Goal: Task Accomplishment & Management: Complete application form

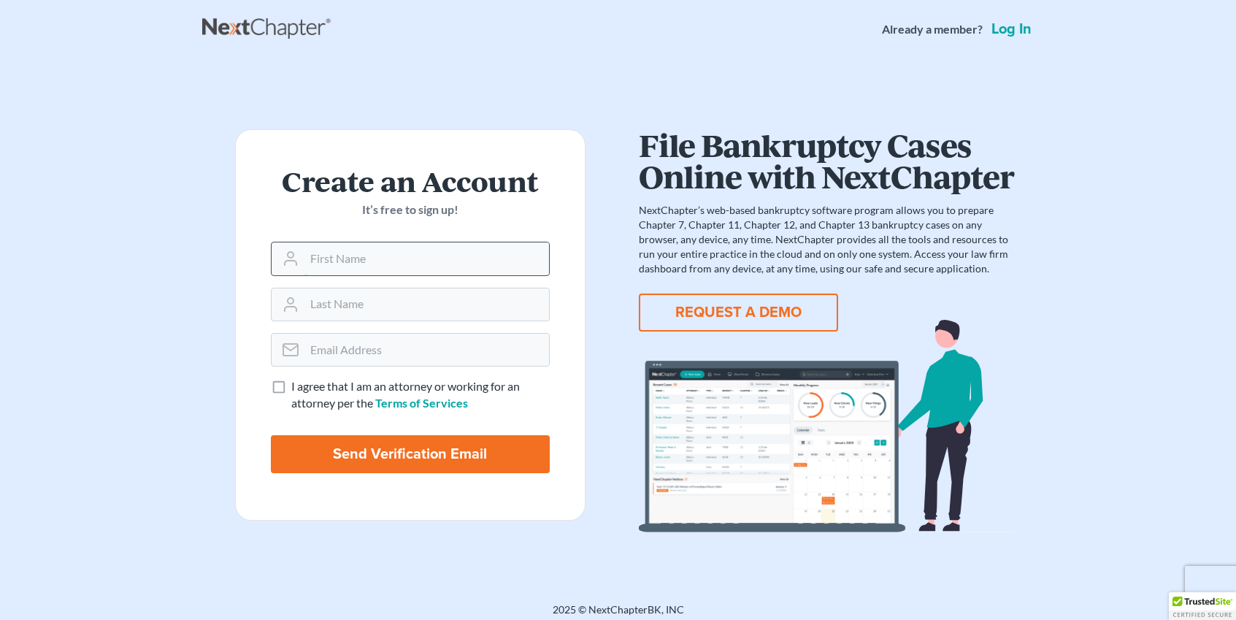
click at [410, 265] on input "text" at bounding box center [427, 258] width 245 height 32
type input "Osa"
type input "Renko"
click at [432, 347] on input "email" at bounding box center [427, 350] width 245 height 32
type input "oosarenk@gmail.com"
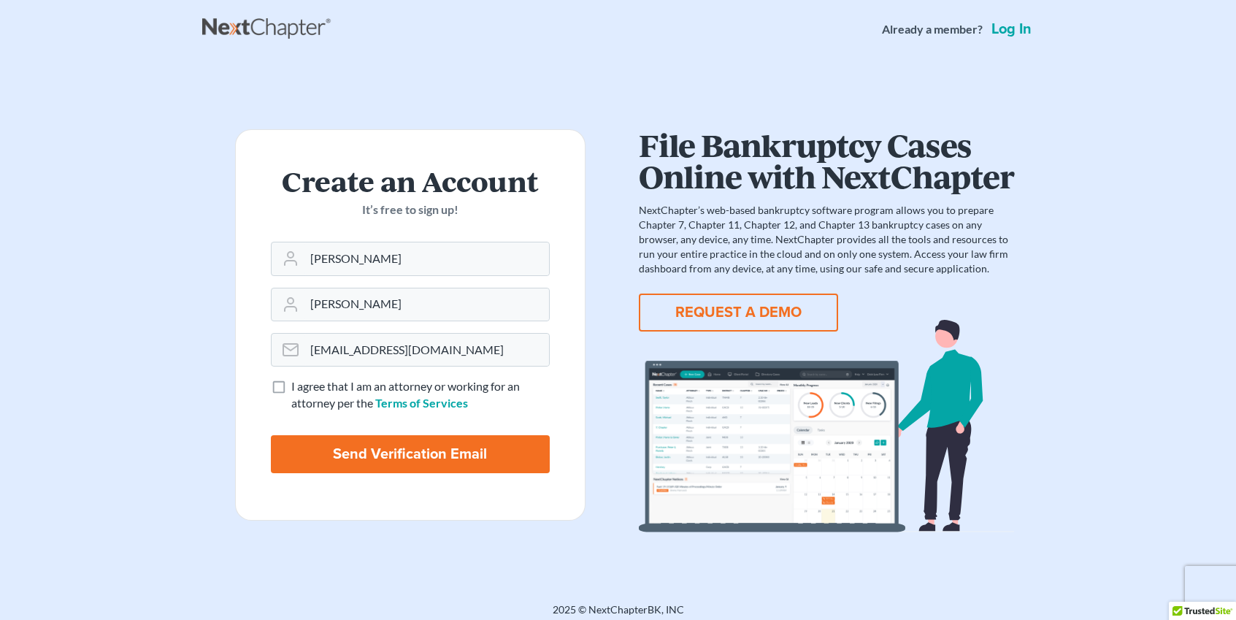
click at [291, 391] on label "I agree that I am an attorney or working for an attorney per the Terms of Servi…" at bounding box center [420, 395] width 259 height 34
click at [297, 388] on input "I agree that I am an attorney or working for an attorney per the Terms of Servi…" at bounding box center [301, 382] width 9 height 9
checkbox input "true"
click at [409, 448] on input "Send Verification Email" at bounding box center [410, 454] width 279 height 38
type input "Thinking..."
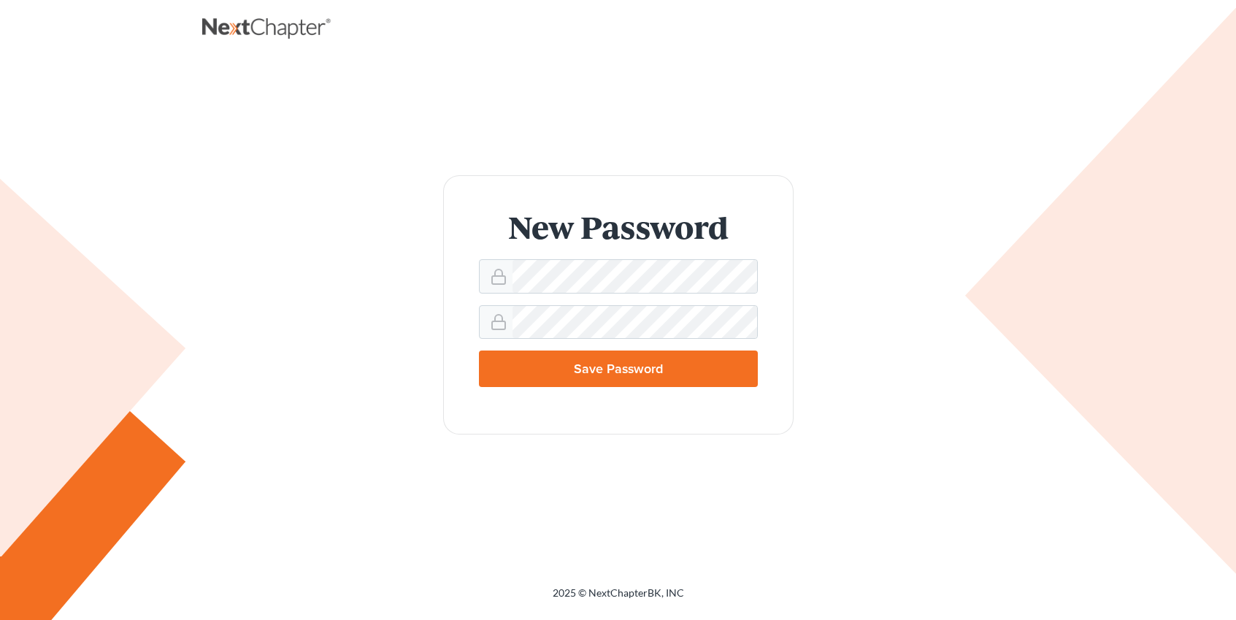
click at [610, 371] on input "Save Password" at bounding box center [618, 369] width 279 height 37
type input "Thinking..."
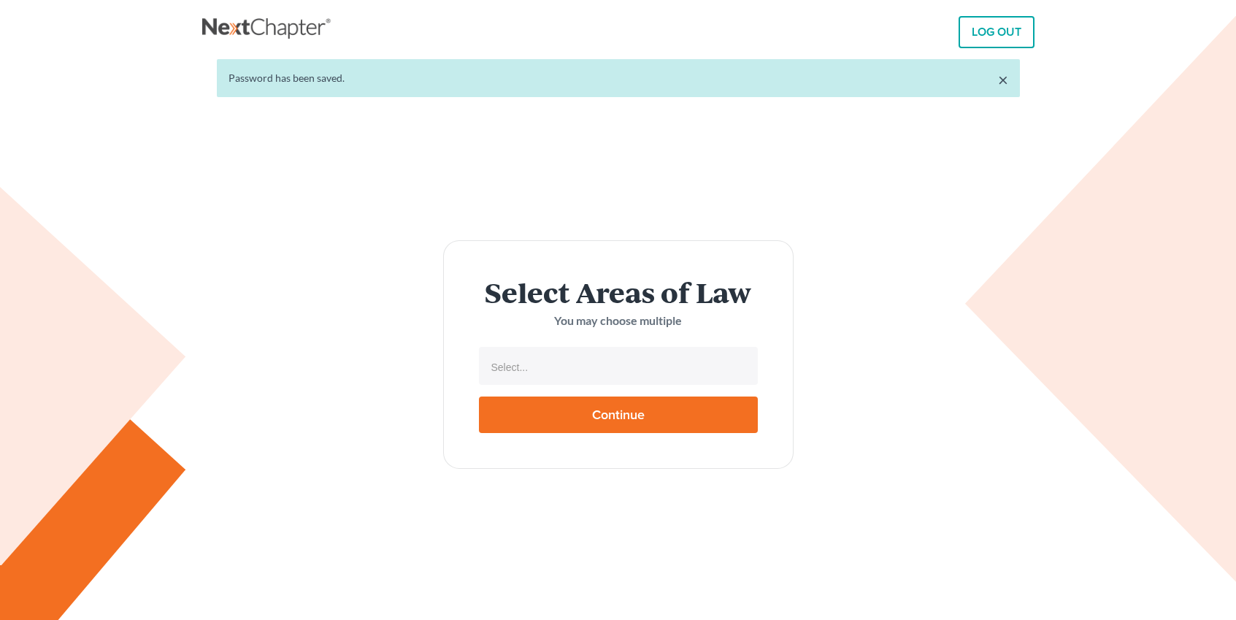
select select
click at [614, 369] on input "text" at bounding box center [617, 367] width 259 height 22
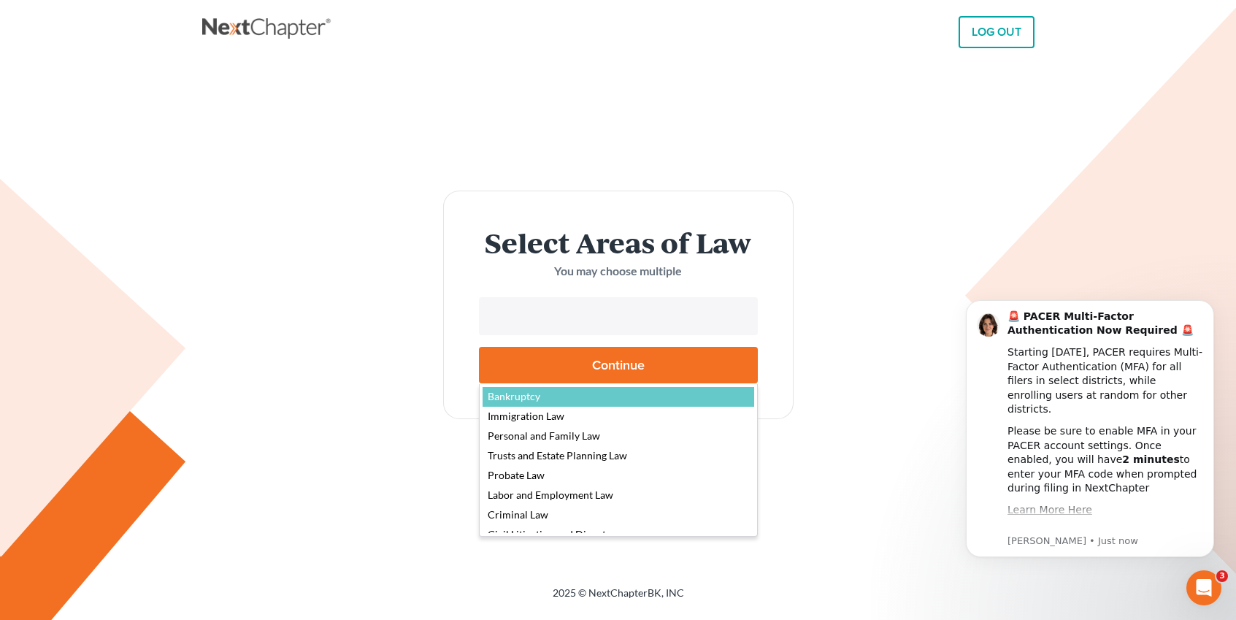
select select "4556"
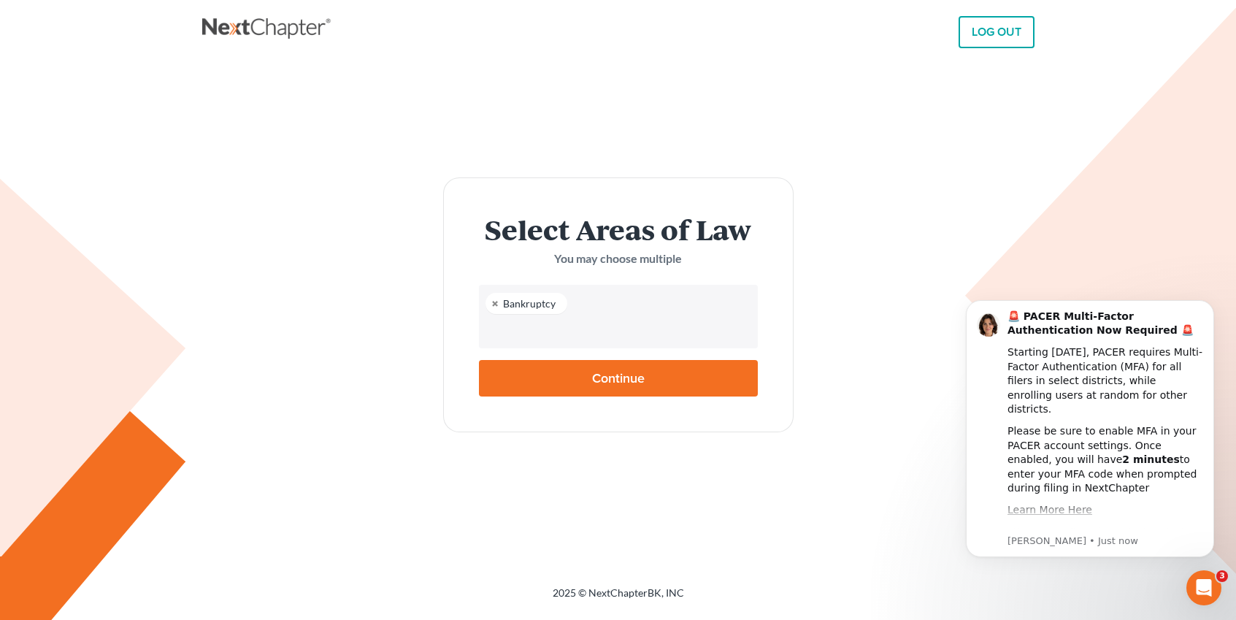
click at [629, 374] on input "Continue" at bounding box center [618, 378] width 279 height 37
type input "Thinking..."
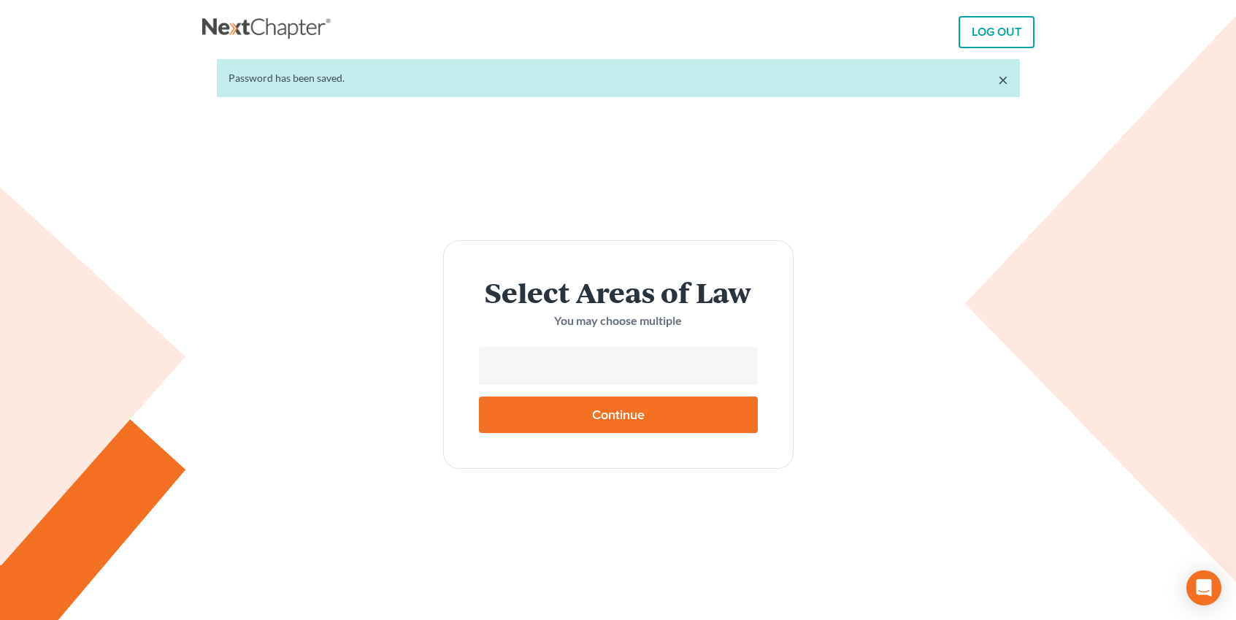
click at [606, 364] on input "text" at bounding box center [617, 367] width 259 height 22
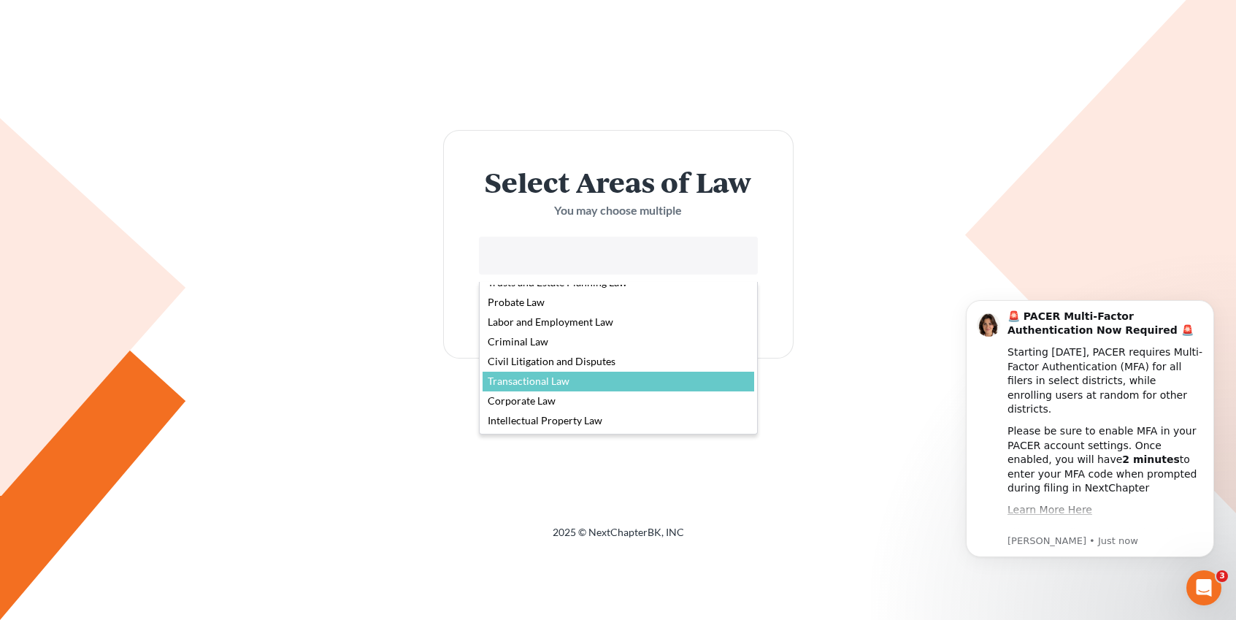
scroll to position [105, 0]
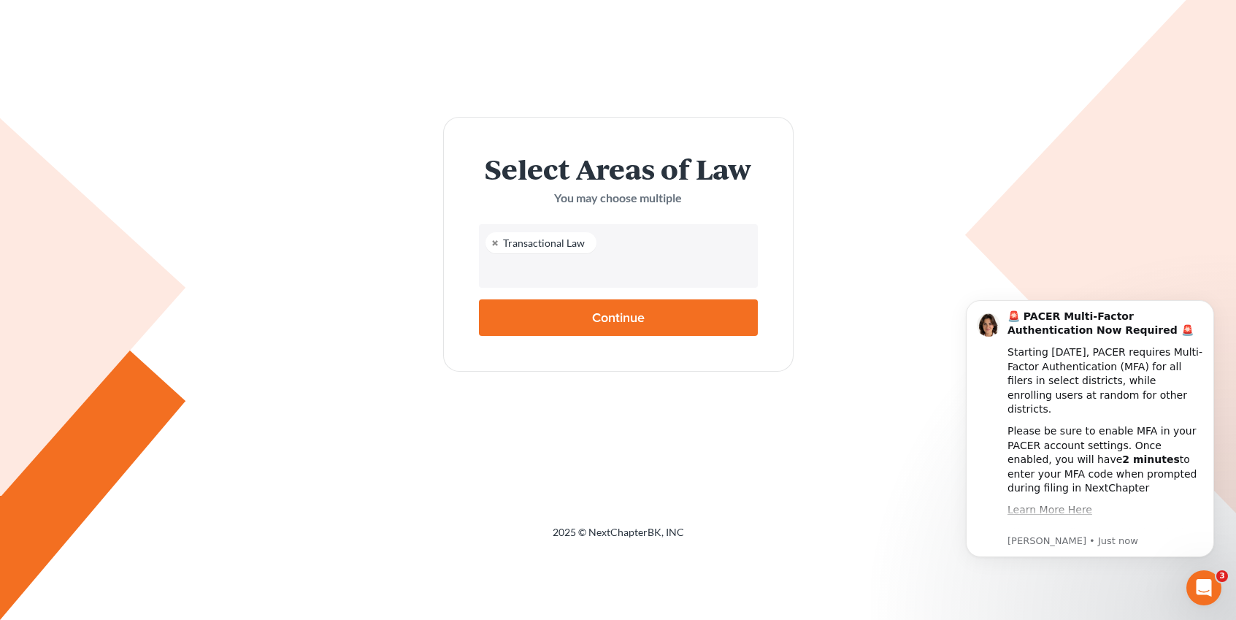
click at [621, 316] on input "Continue" at bounding box center [618, 317] width 279 height 37
type input "Thinking..."
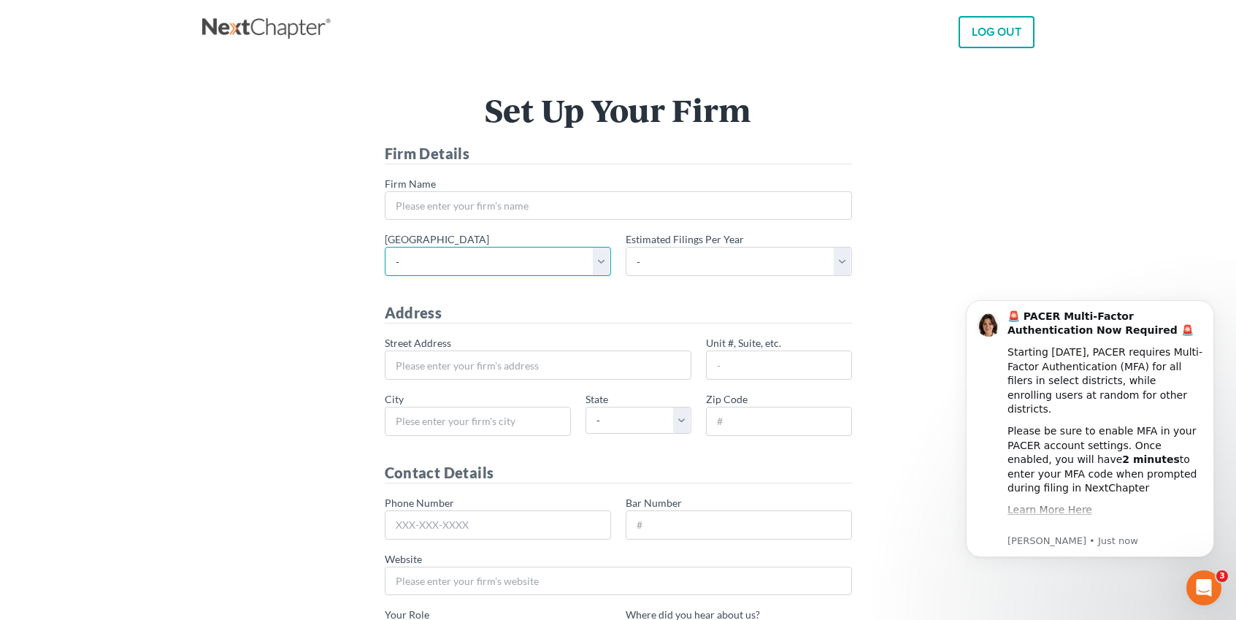
click at [602, 263] on select "- Alabama - Middle Alabama - Northern Alabama - Southern Alaska Arizona Arkansa…" at bounding box center [498, 261] width 226 height 29
select select "31"
click at [385, 247] on select "- Alabama - Middle Alabama - Northern Alabama - Southern Alaska Arizona Arkansa…" at bounding box center [498, 261] width 226 height 29
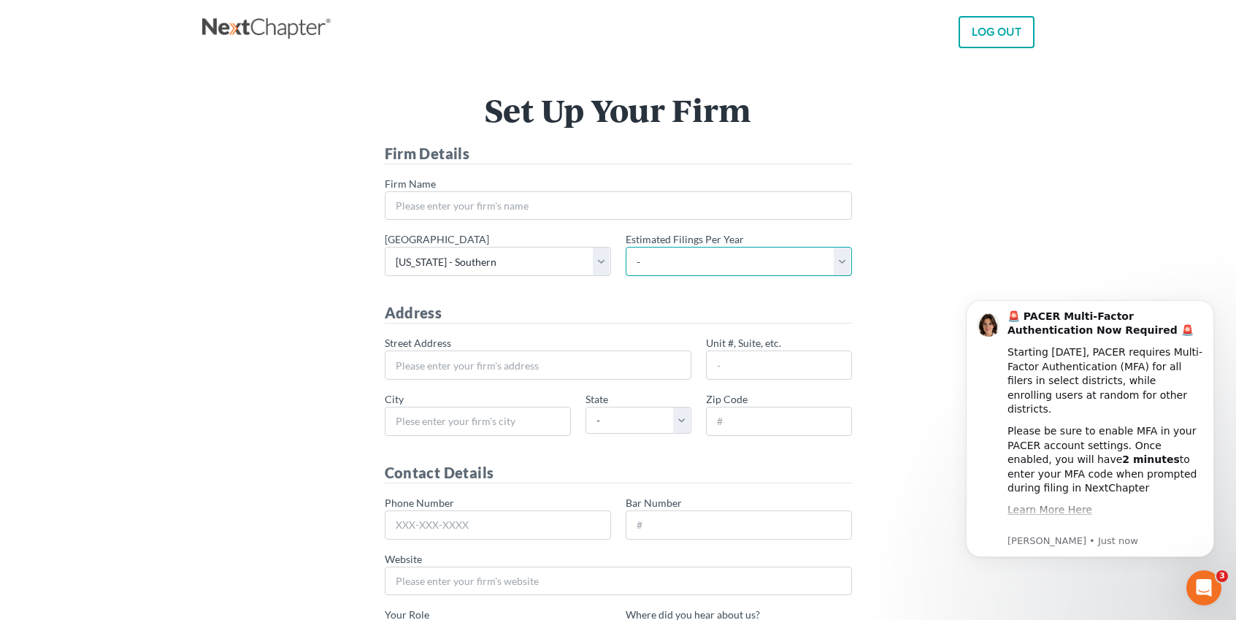
click at [774, 264] on select "- 1-10 11-50 50+" at bounding box center [739, 261] width 226 height 29
select select "50"
click at [626, 247] on select "- 1-10 11-50 50+" at bounding box center [739, 261] width 226 height 29
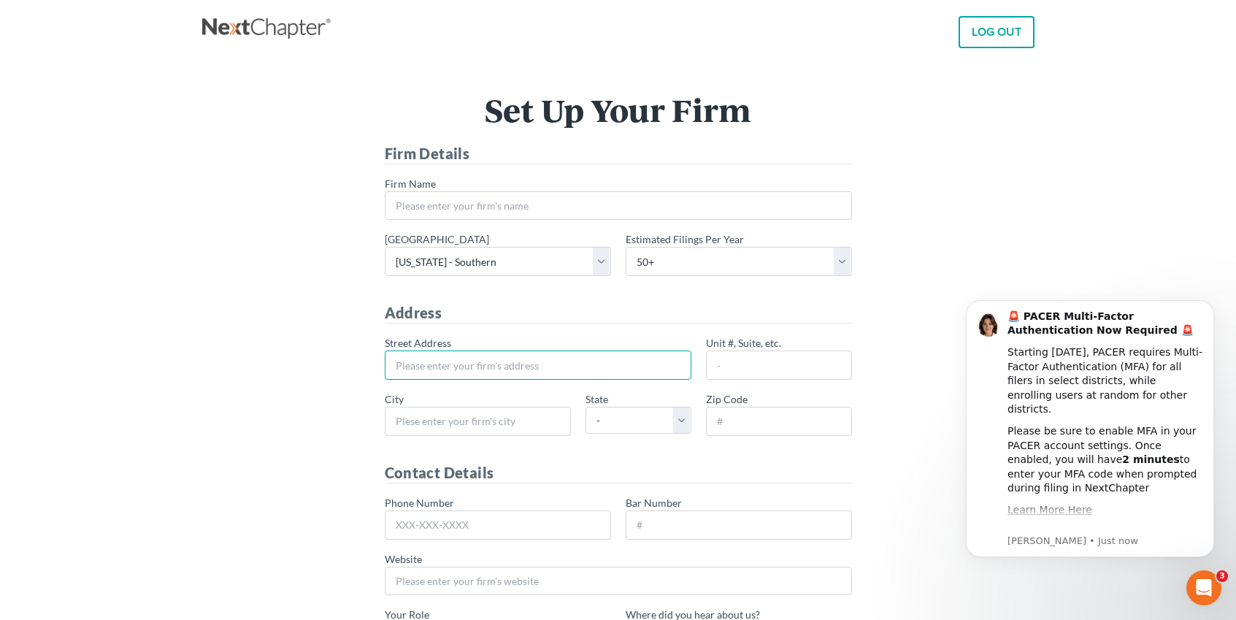
click at [522, 370] on input "* Street Address" at bounding box center [538, 365] width 307 height 29
type input "13685 Kingston Drive"
type input "FISHERS"
select select "IN"
type input "46055"
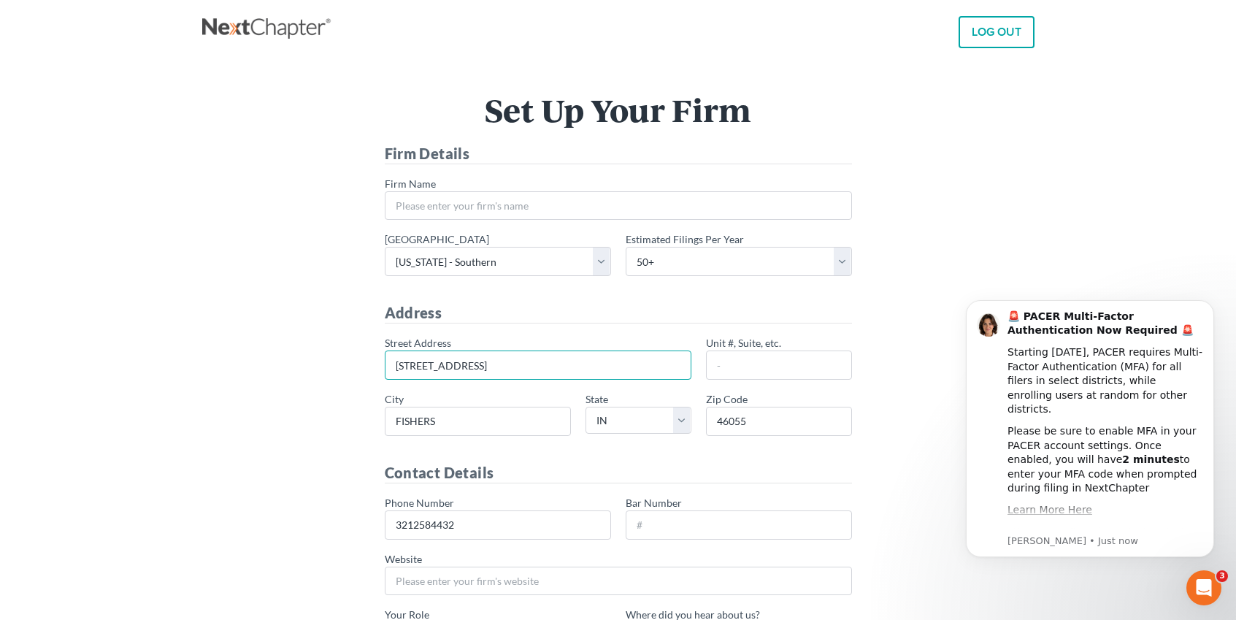
type input "[PHONE_NUMBER]"
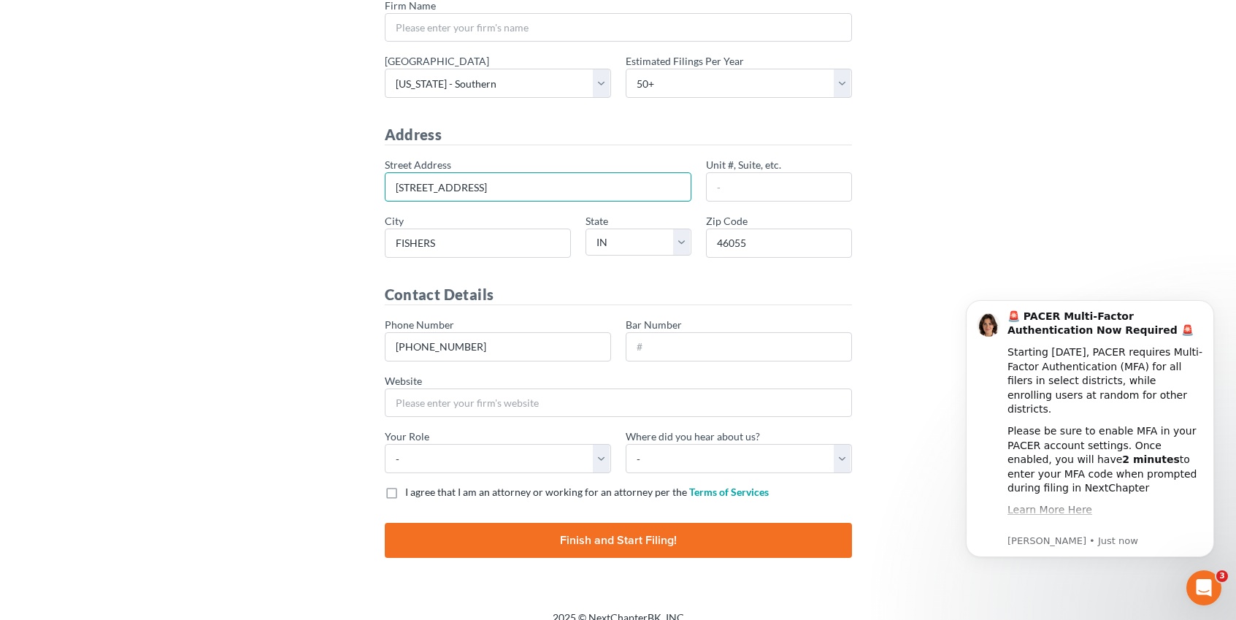
scroll to position [195, 0]
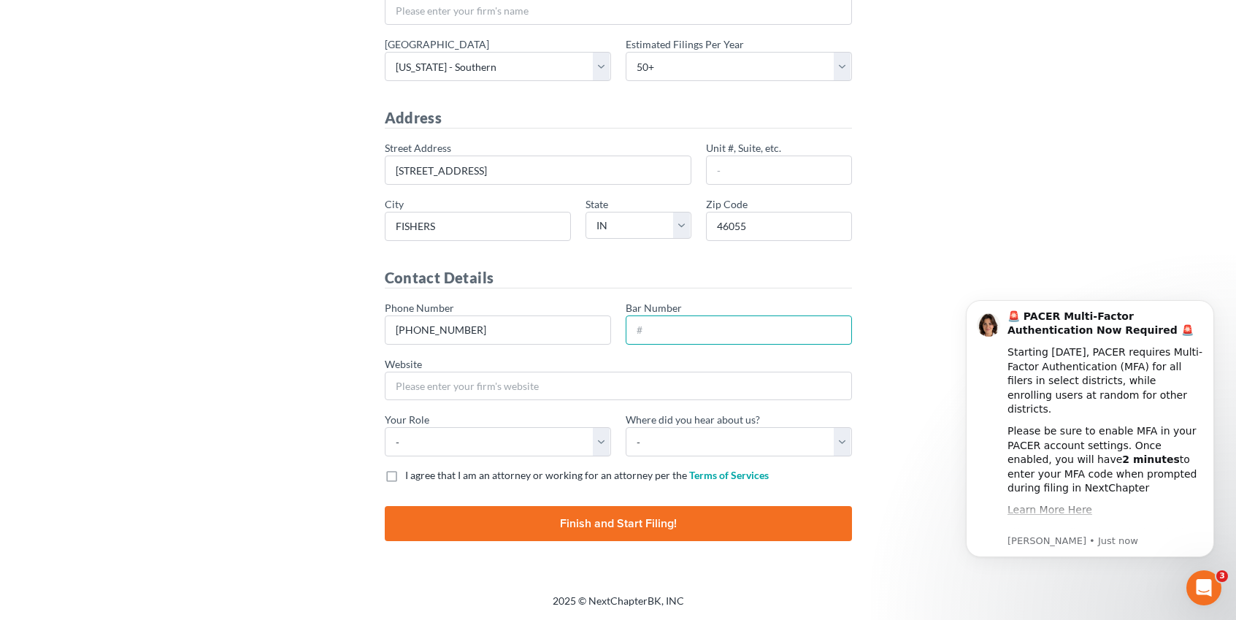
click at [730, 330] on input "Bar Number" at bounding box center [739, 330] width 226 height 29
type input "39335-29"
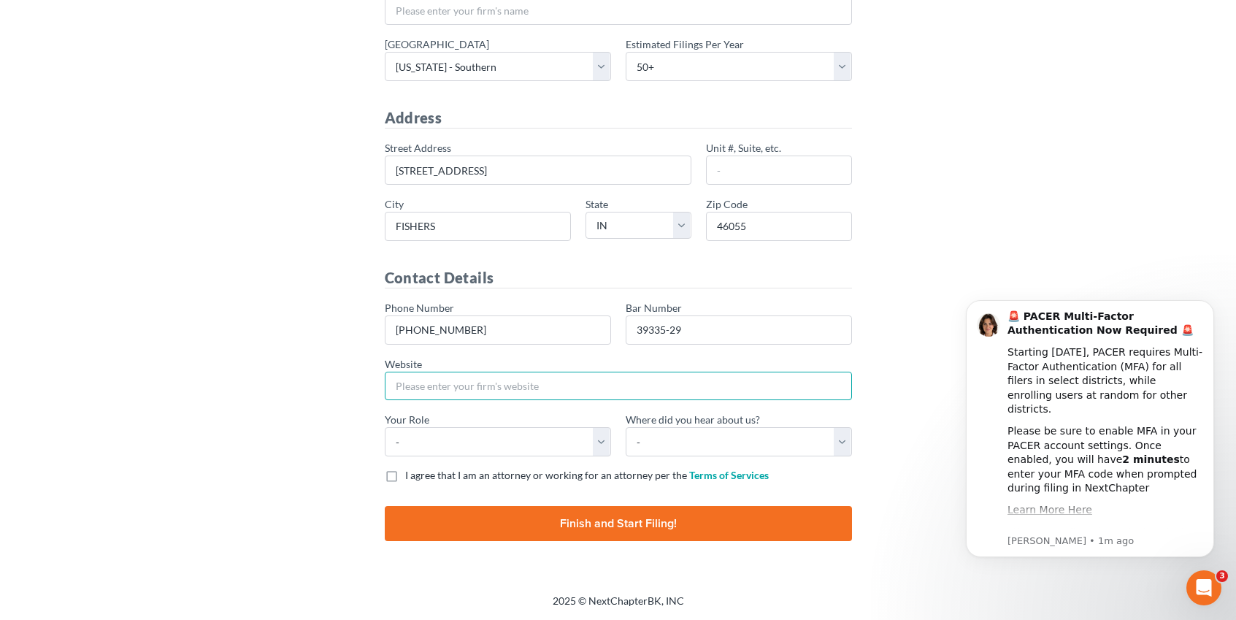
click at [593, 383] on input "Website" at bounding box center [618, 386] width 467 height 29
type input "[DOMAIN_NAME]"
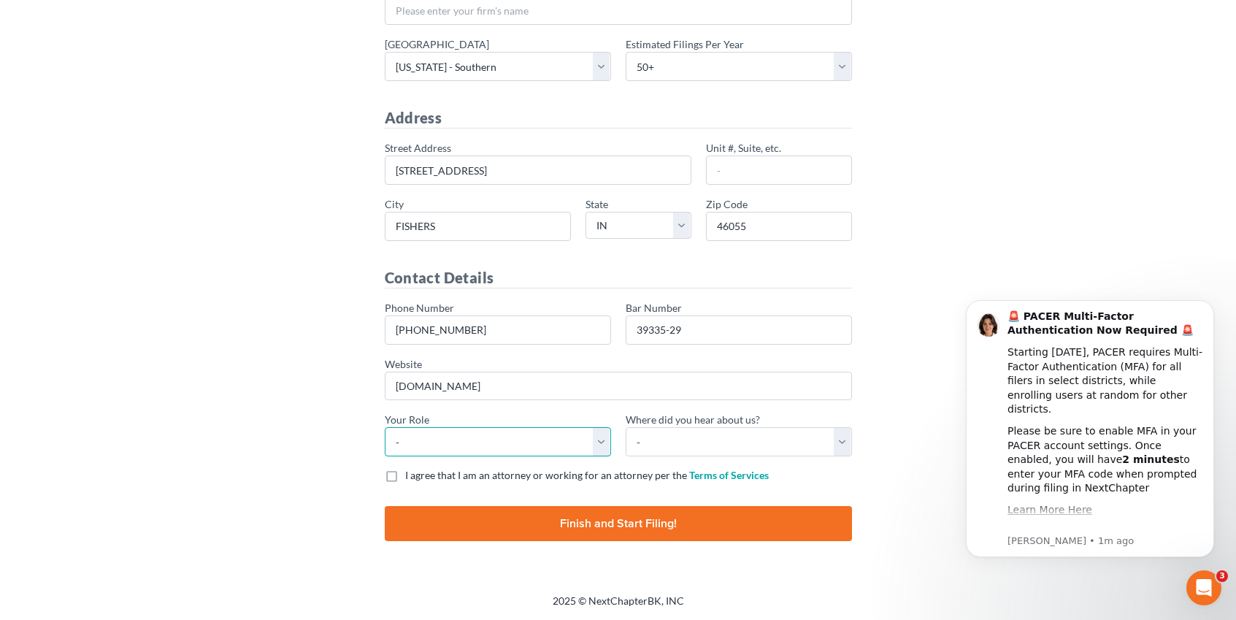
click at [603, 445] on select "- Attorney Paralegal Assistant" at bounding box center [498, 441] width 226 height 29
select select "attorney"
click at [385, 427] on select "- Attorney Paralegal Assistant" at bounding box center [498, 441] width 226 height 29
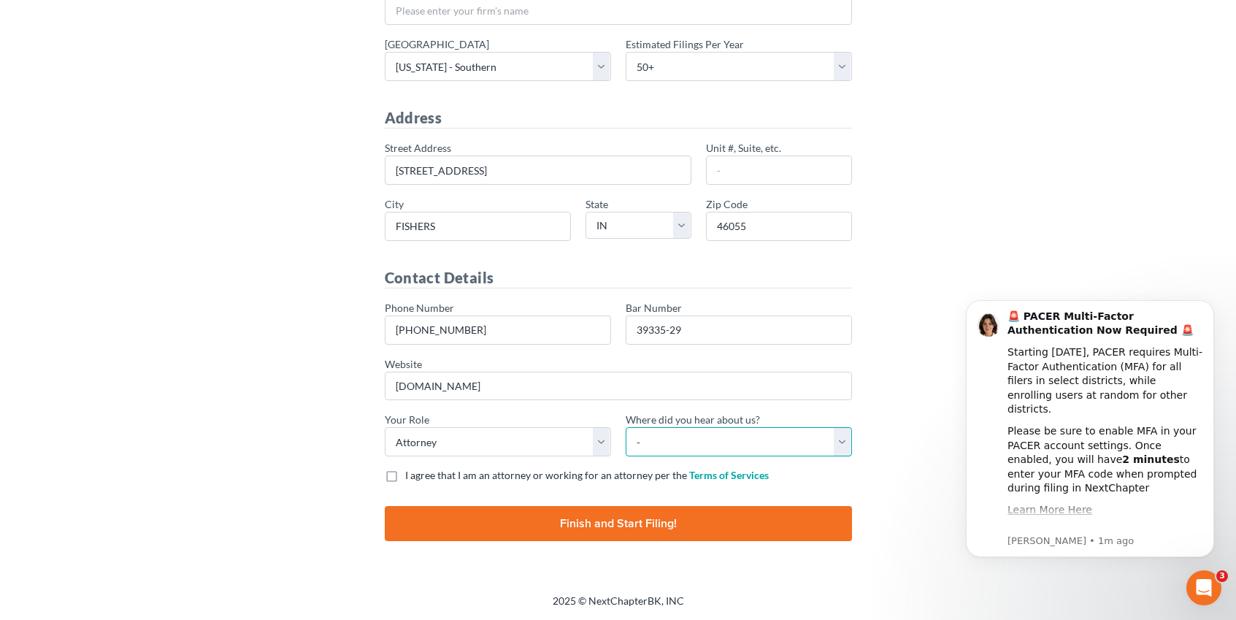
click at [846, 441] on select "- Bar association Capterra Clio Email Facebook Google Word of mouth Other" at bounding box center [739, 441] width 226 height 29
select select "Google"
click at [626, 427] on select "- Bar association Capterra Clio Email Facebook Google Word of mouth Other" at bounding box center [739, 441] width 226 height 29
click at [405, 477] on label "I agree that I am an attorney or working for an attorney per the Terms of Servi…" at bounding box center [587, 475] width 364 height 15
click at [411, 477] on input "I agree that I am an attorney or working for an attorney per the Terms of Servi…" at bounding box center [415, 472] width 9 height 9
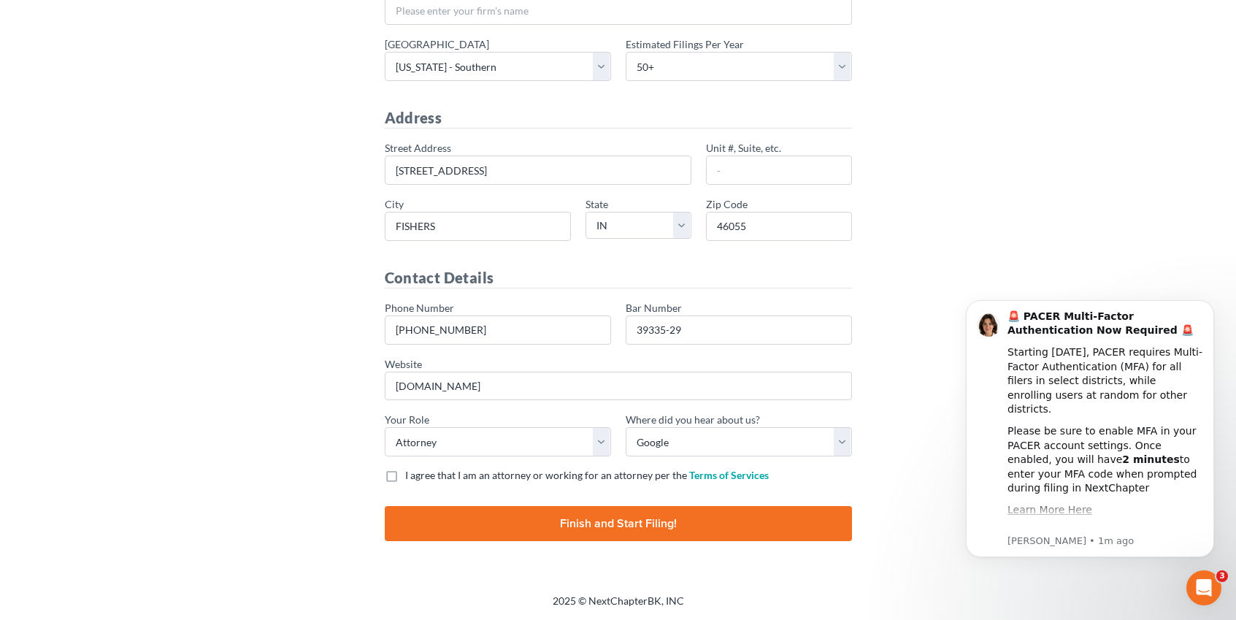
checkbox input "true"
click at [597, 521] on input "Finish and Start Filing!" at bounding box center [618, 523] width 467 height 35
type input "Thinking..."
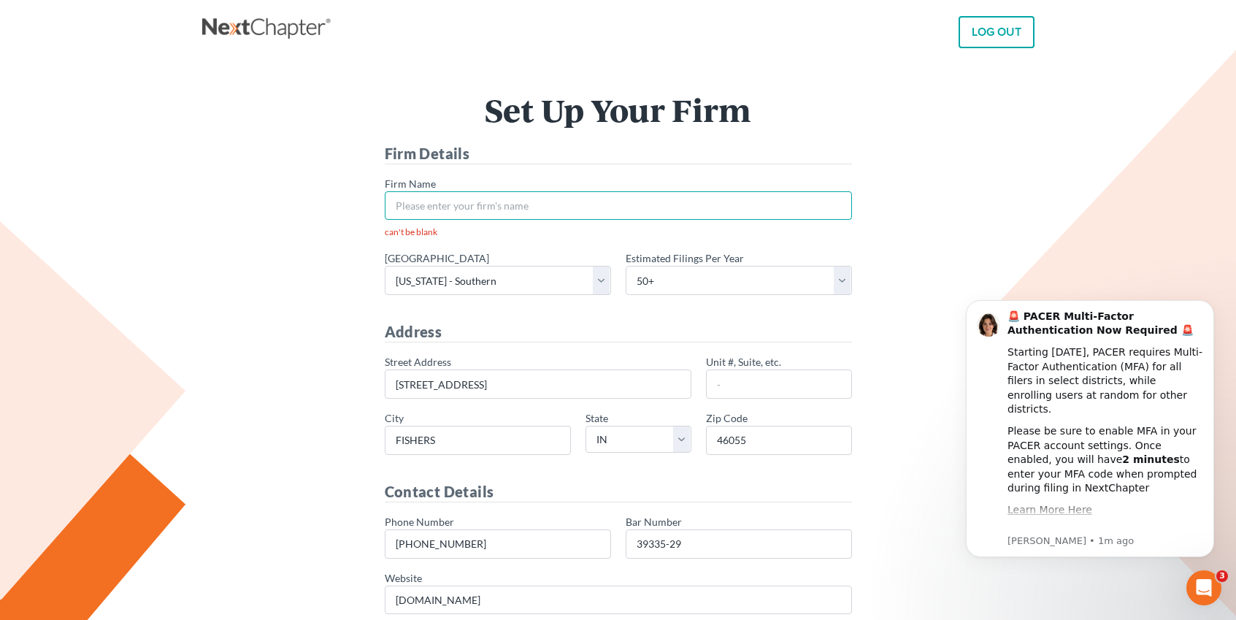
click at [584, 205] on input "* Firm Name" at bounding box center [618, 205] width 467 height 29
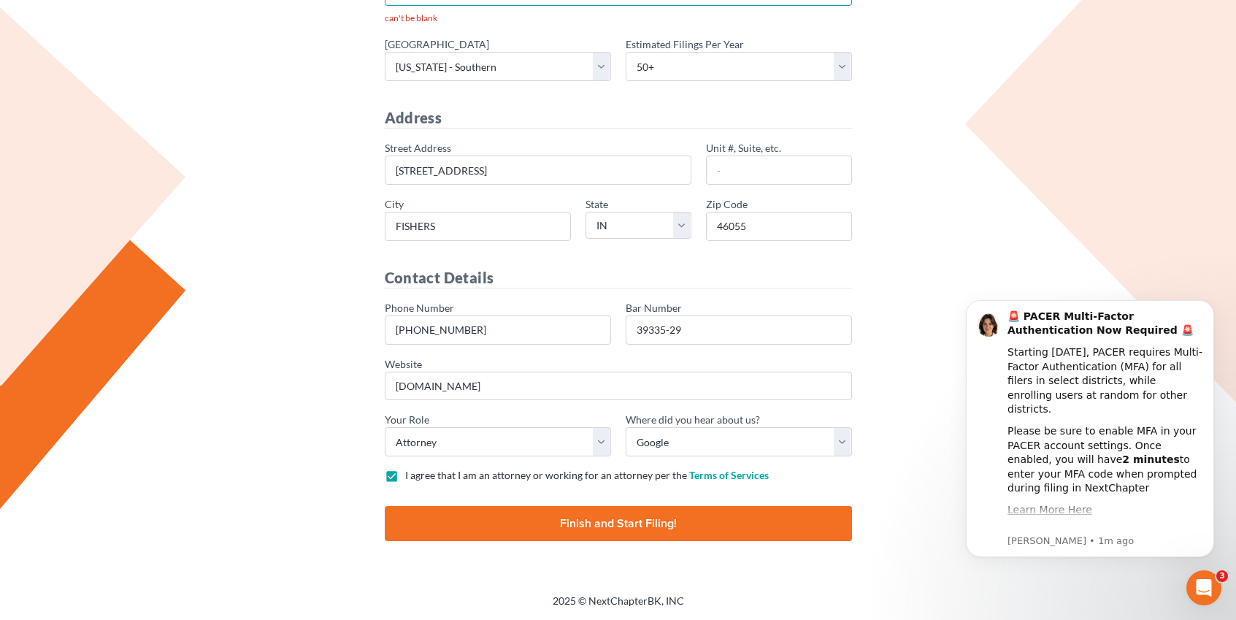
type input "Indy Chapter 7 LLC"
click at [600, 523] on input "Finish and Start Filing!" at bounding box center [618, 523] width 467 height 35
type input "Thinking..."
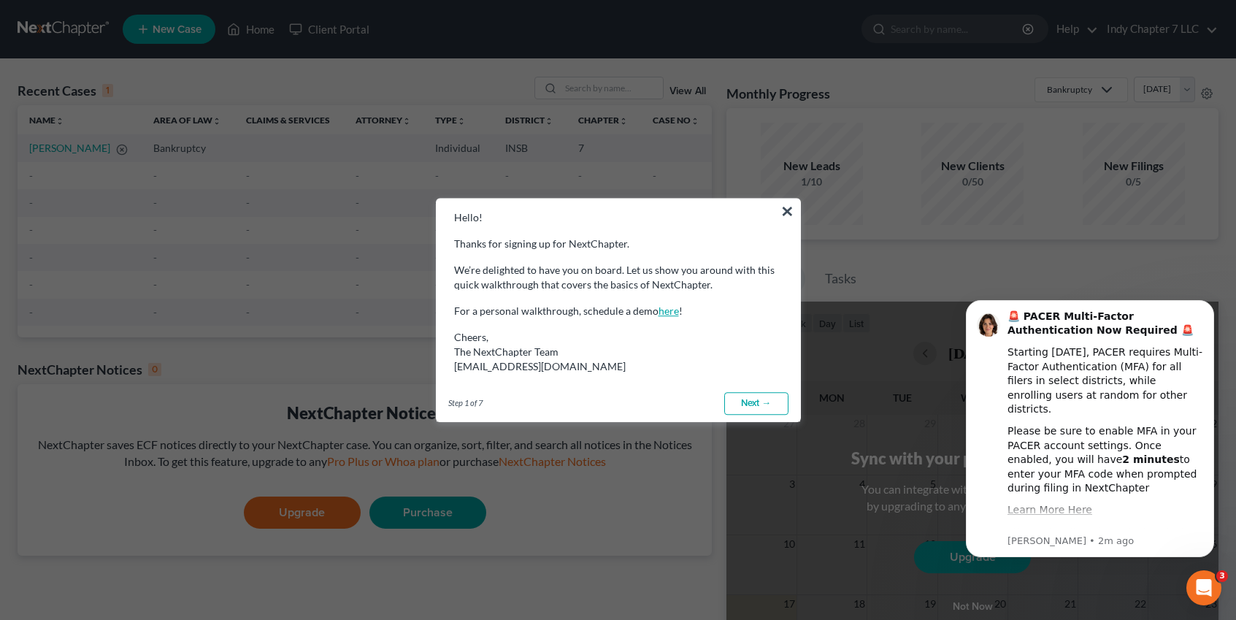
click at [666, 312] on link "here" at bounding box center [669, 311] width 20 height 12
click at [762, 402] on link "Next →" at bounding box center [757, 403] width 64 height 23
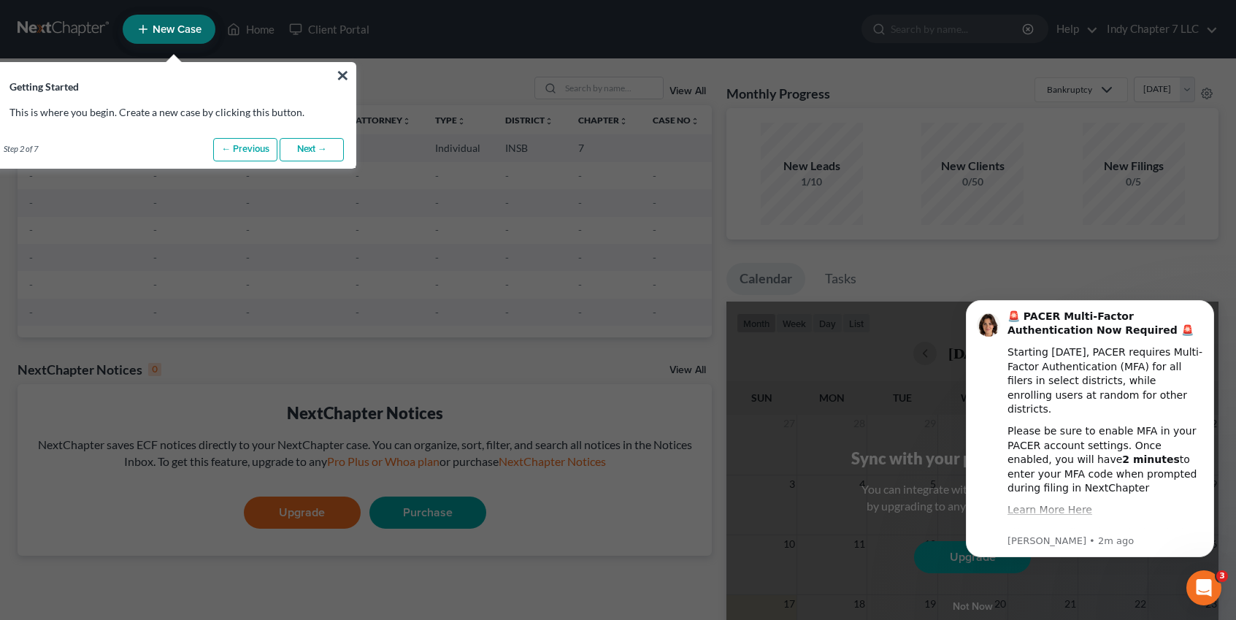
click at [319, 151] on link "Next →" at bounding box center [312, 149] width 64 height 23
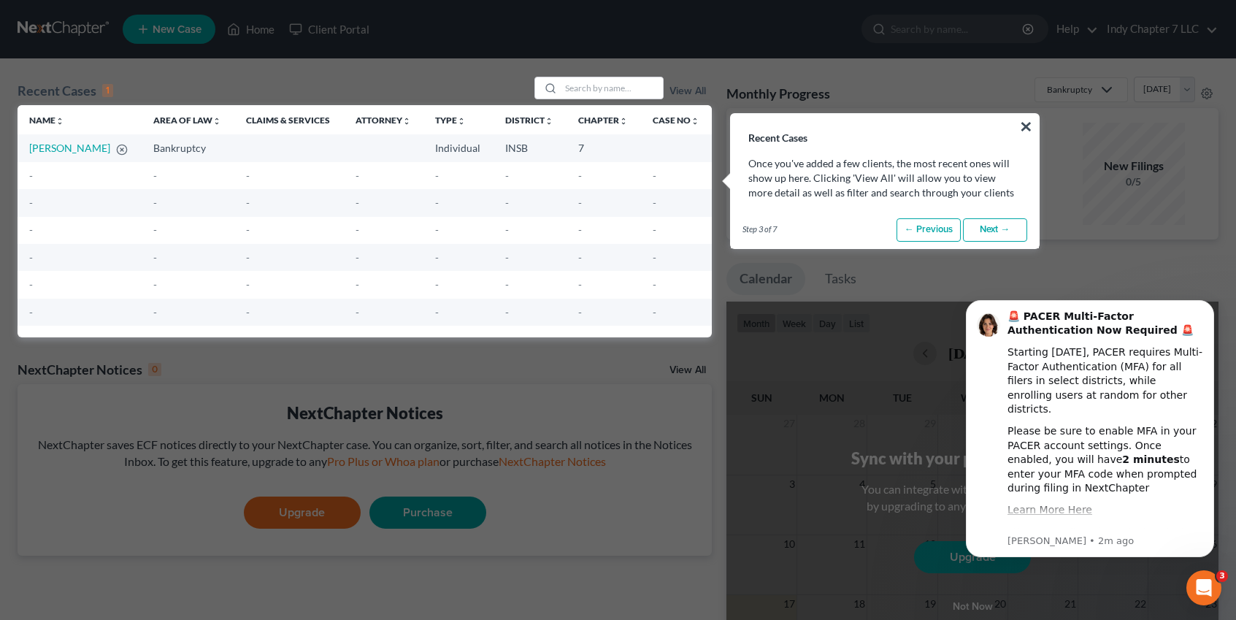
click at [991, 229] on link "Next →" at bounding box center [995, 229] width 64 height 23
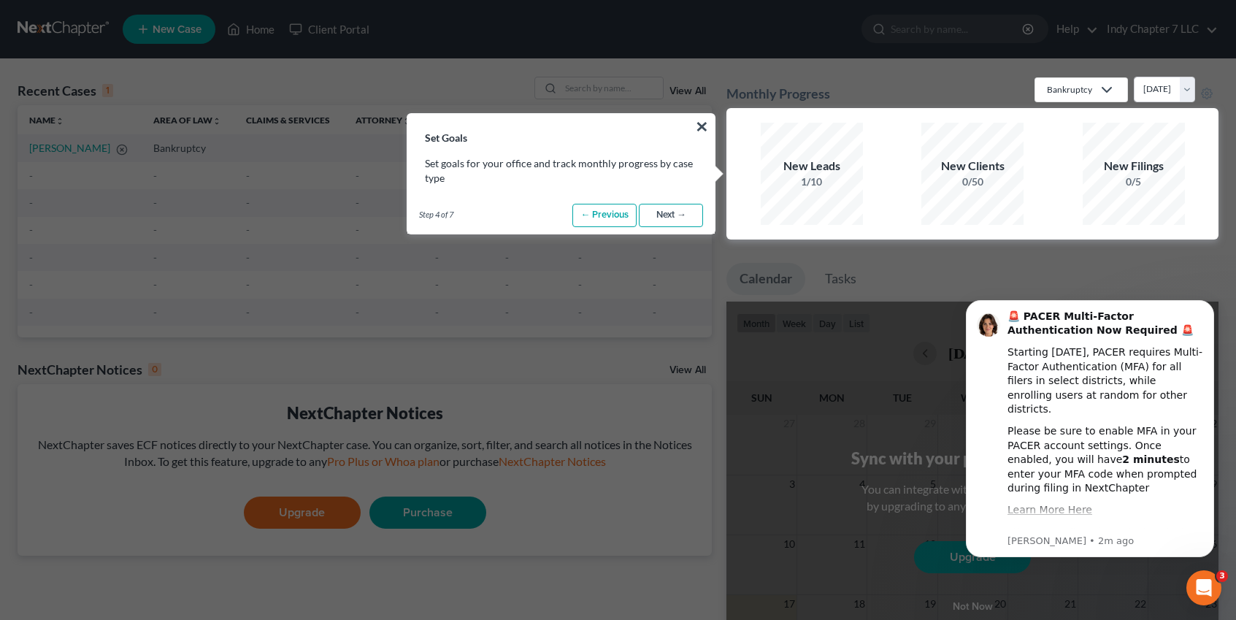
click at [668, 216] on link "Next →" at bounding box center [671, 215] width 64 height 23
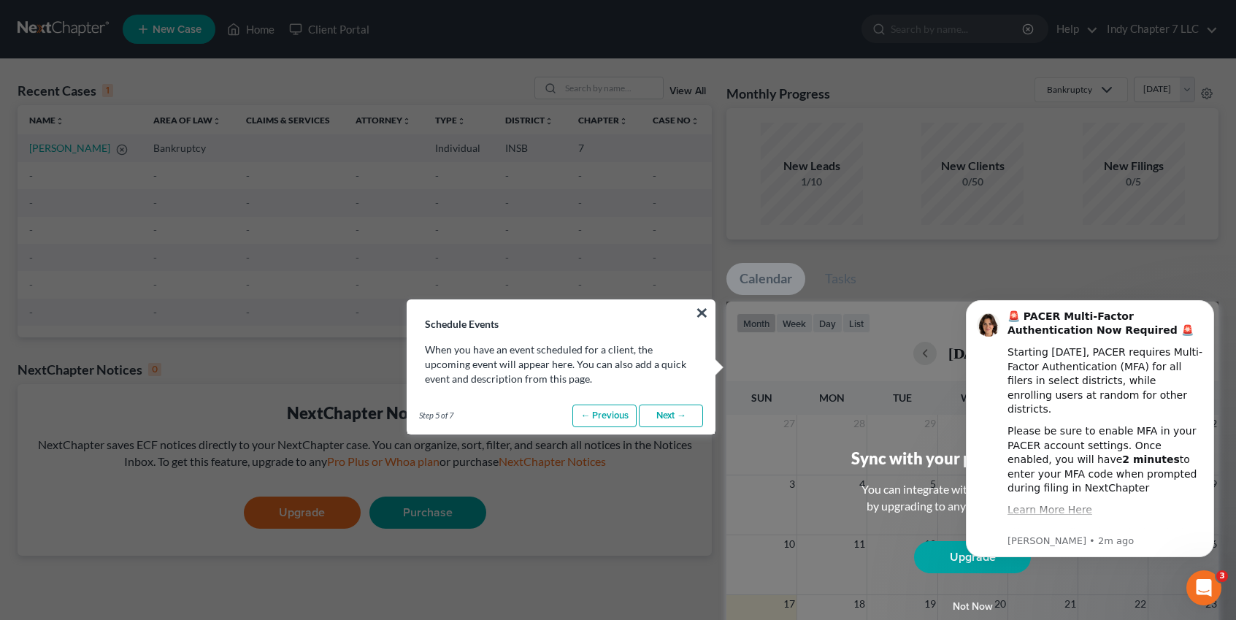
click at [673, 413] on link "Next →" at bounding box center [671, 416] width 64 height 23
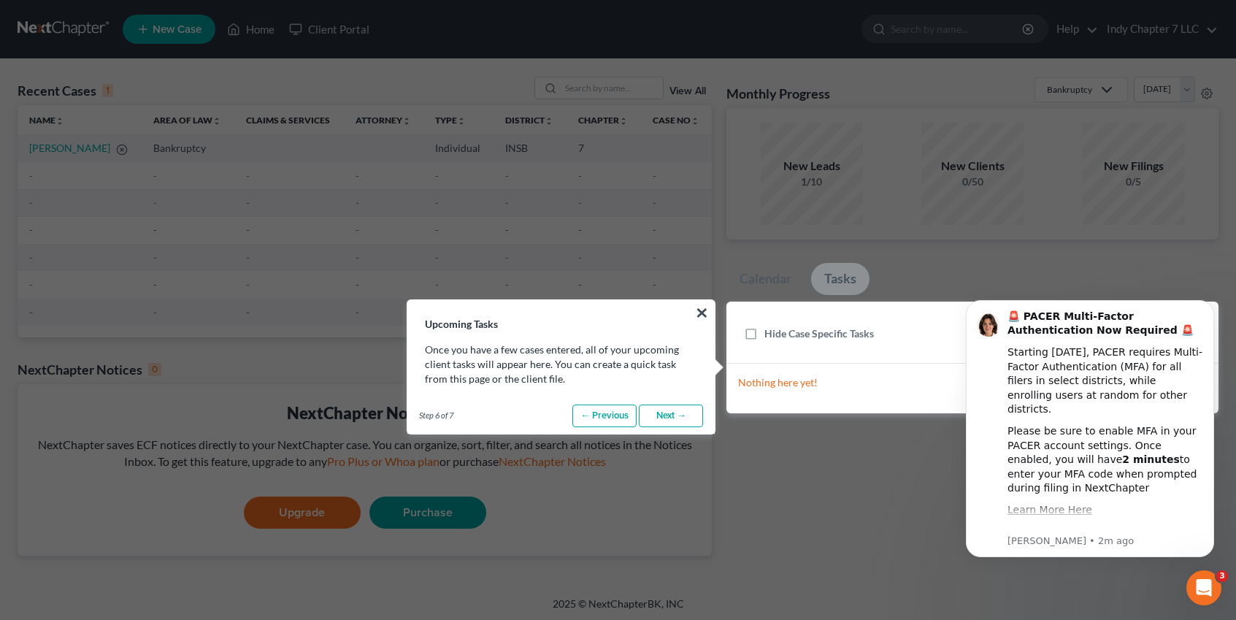
click at [689, 420] on link "Next →" at bounding box center [671, 416] width 64 height 23
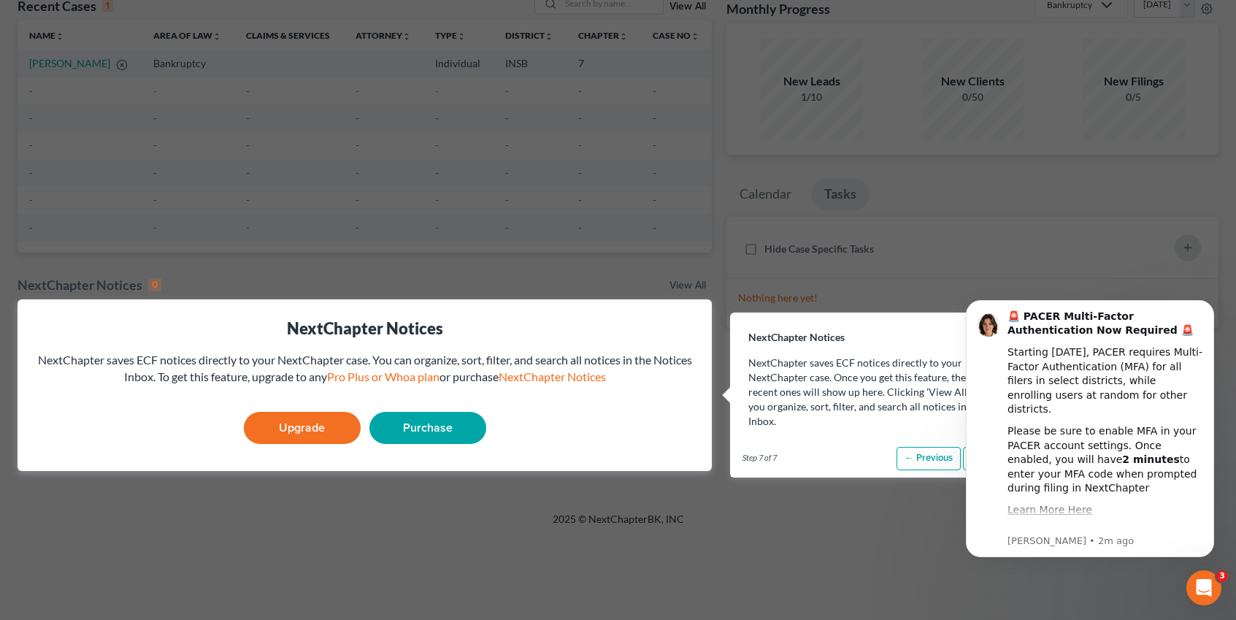
scroll to position [164, 0]
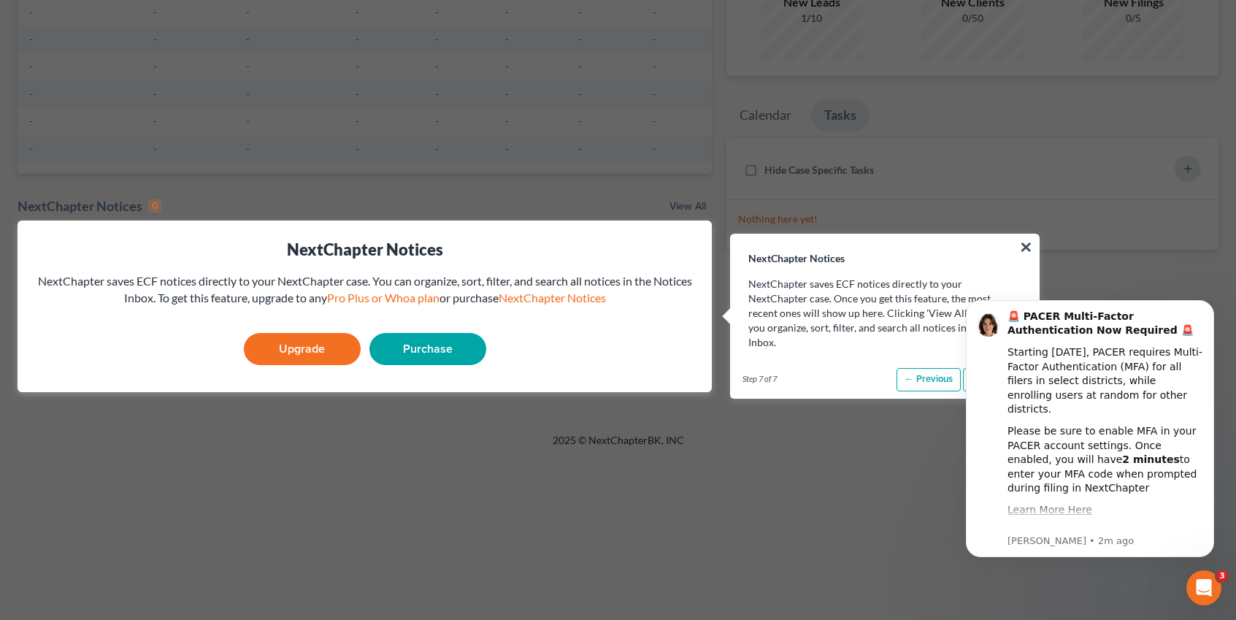
click at [1028, 245] on button "×" at bounding box center [1027, 246] width 14 height 23
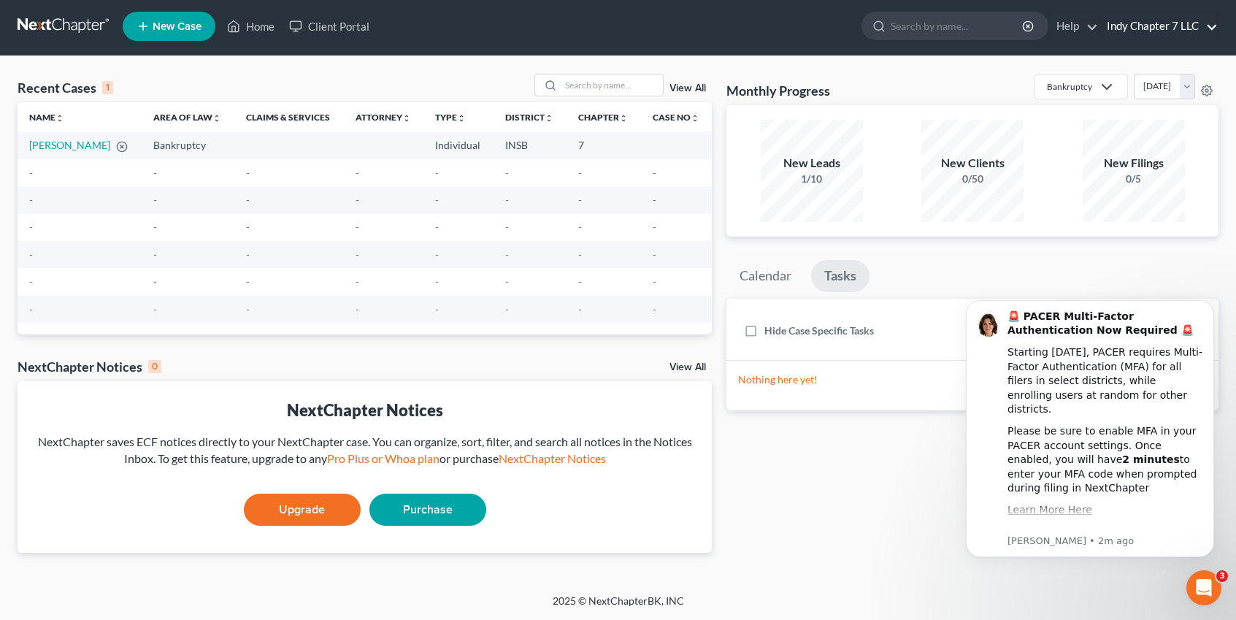
click at [1211, 29] on link "Indy Chapter 7 LLC" at bounding box center [1159, 26] width 118 height 26
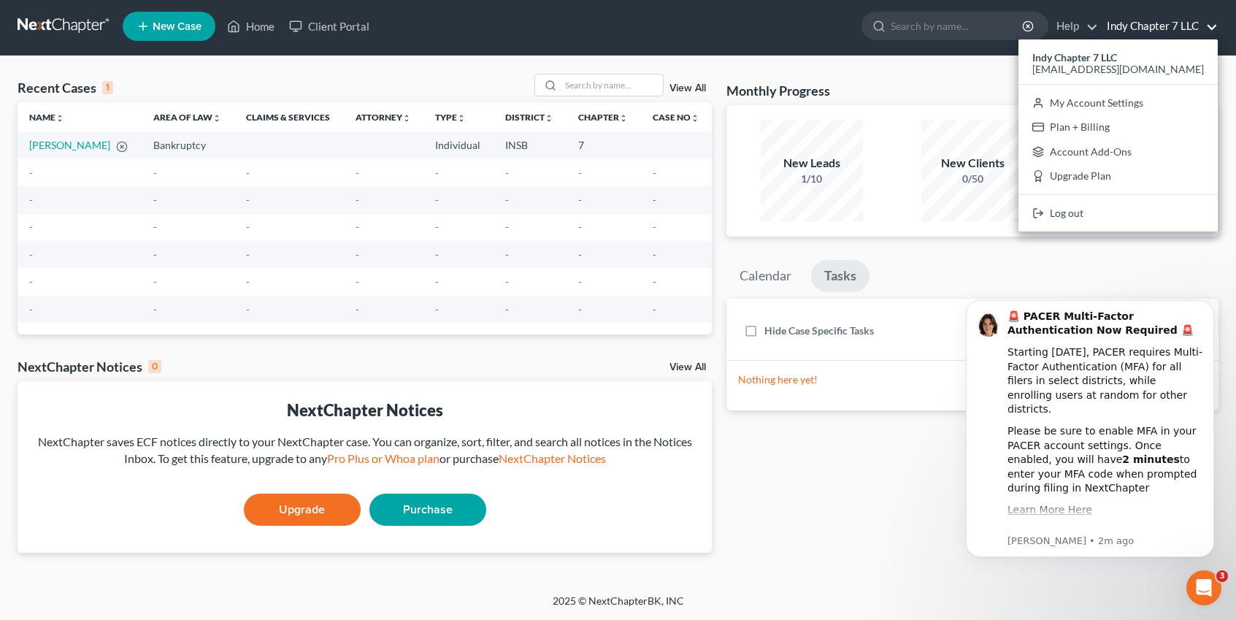
click at [45, 26] on link at bounding box center [64, 26] width 93 height 26
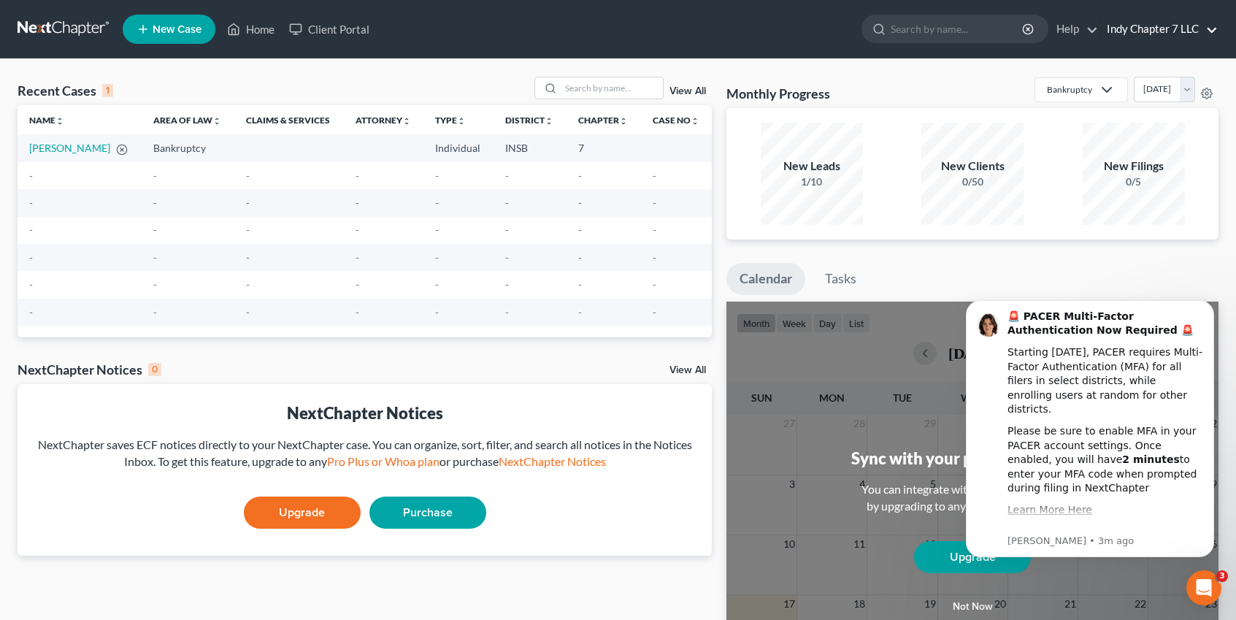
click at [1205, 31] on link "Indy Chapter 7 LLC" at bounding box center [1159, 29] width 118 height 26
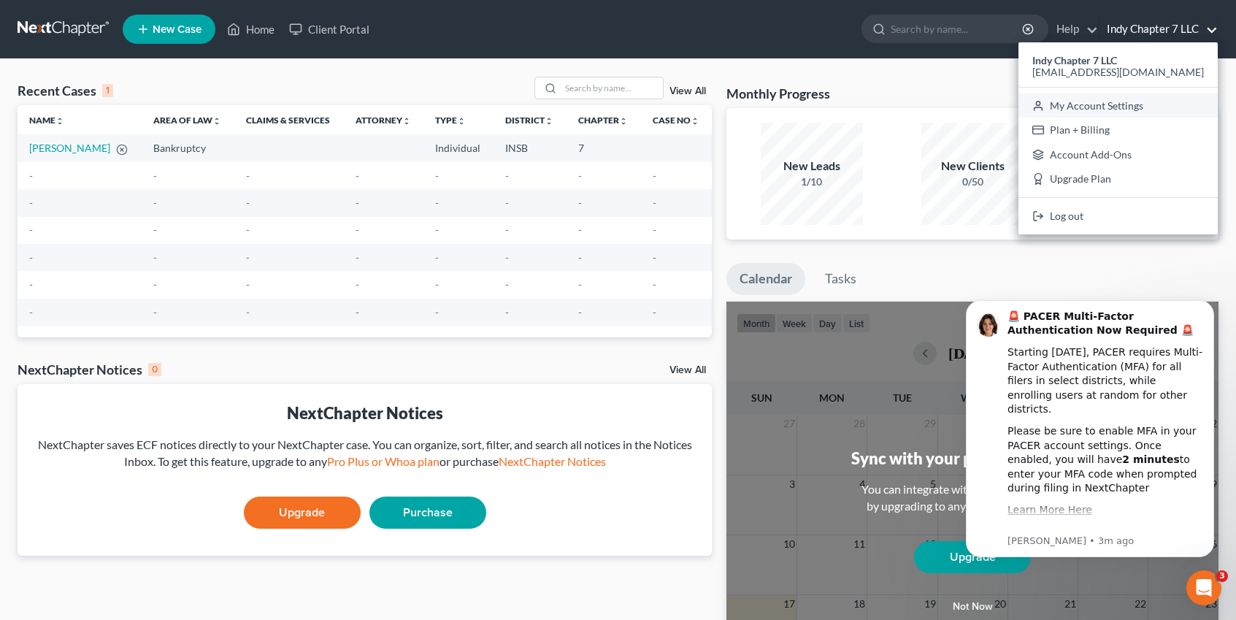
click at [1154, 110] on link "My Account Settings" at bounding box center [1118, 105] width 199 height 25
select select "24"
select select "15"
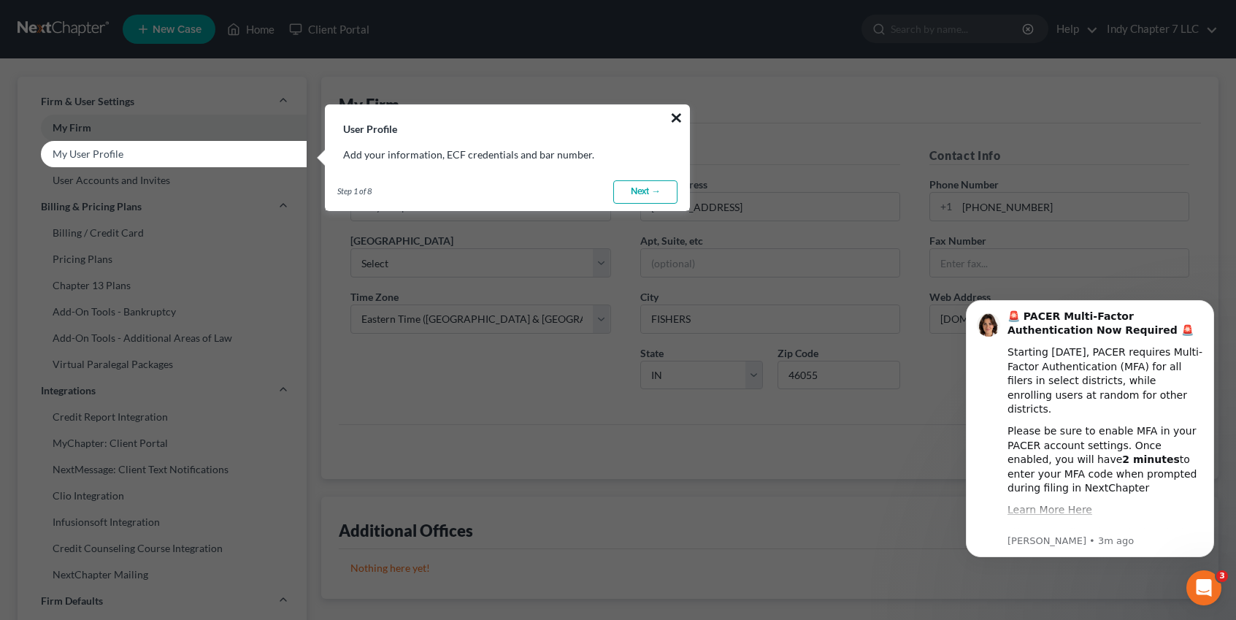
click at [675, 118] on button "×" at bounding box center [677, 117] width 14 height 23
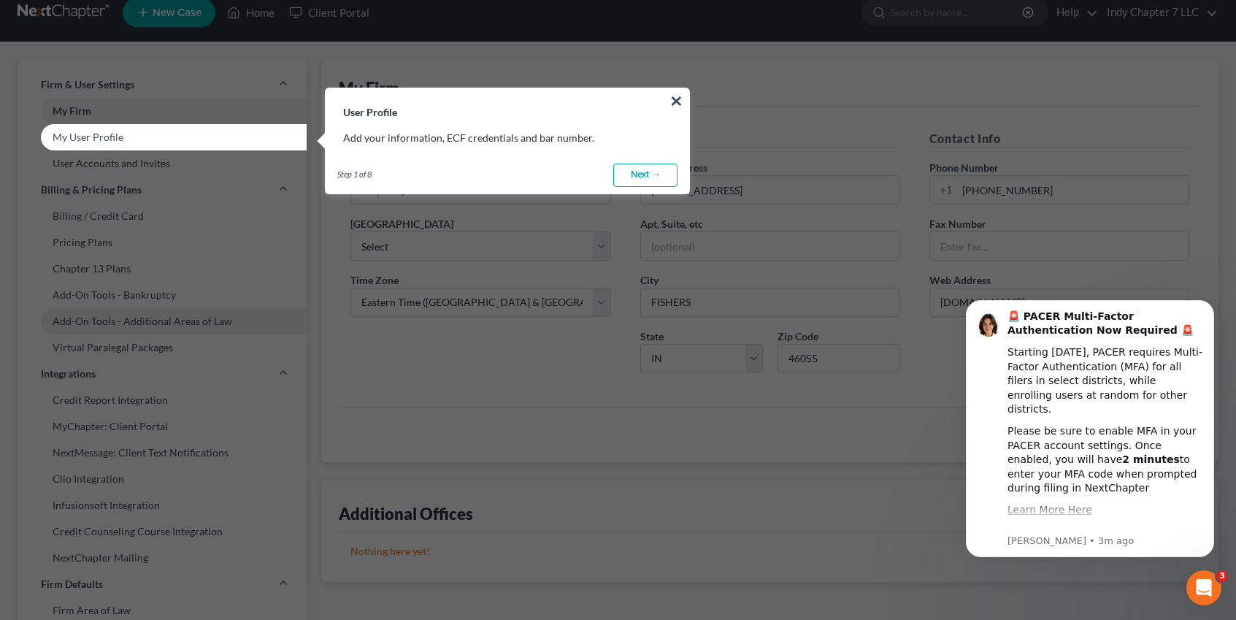
scroll to position [9, 0]
